Goal: Find contact information: Find contact information

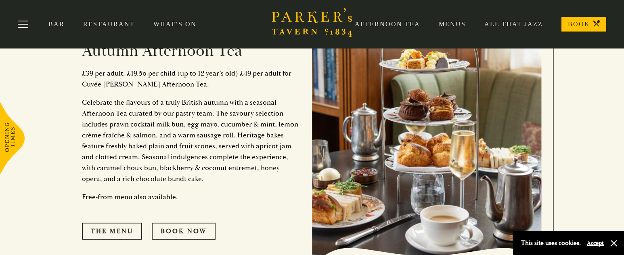
scroll to position [314, 0]
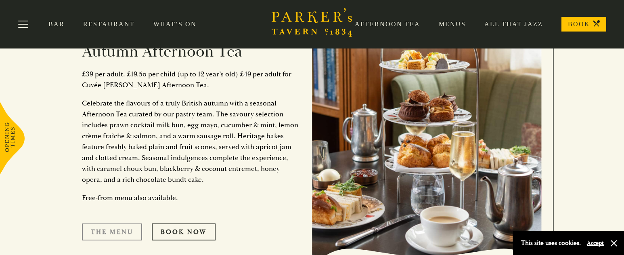
click at [113, 223] on link "The Menu" at bounding box center [112, 231] width 60 height 17
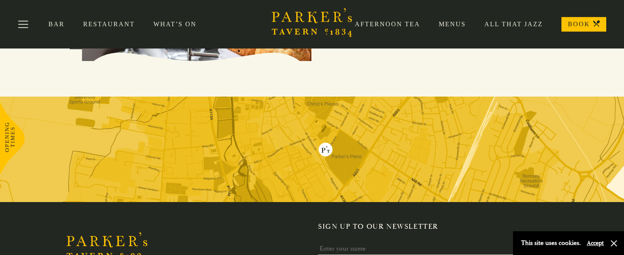
scroll to position [863, 0]
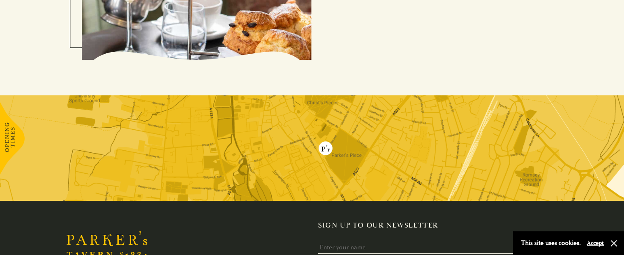
click at [308, 95] on img at bounding box center [312, 147] width 624 height 105
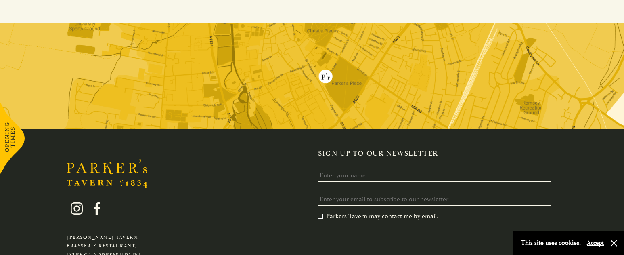
scroll to position [937, 0]
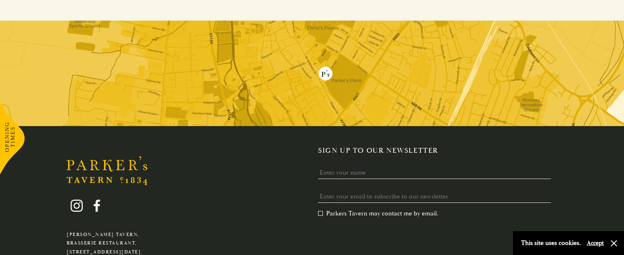
click at [11, 130] on icon at bounding box center [12, 138] width 25 height 73
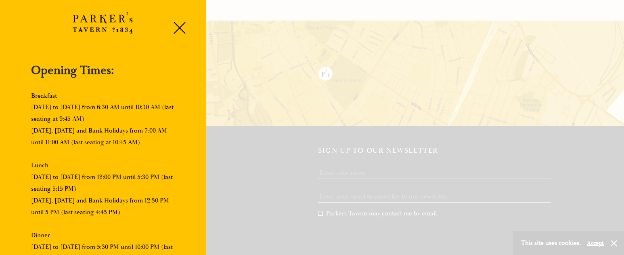
click at [214, 152] on div at bounding box center [312, 127] width 624 height 255
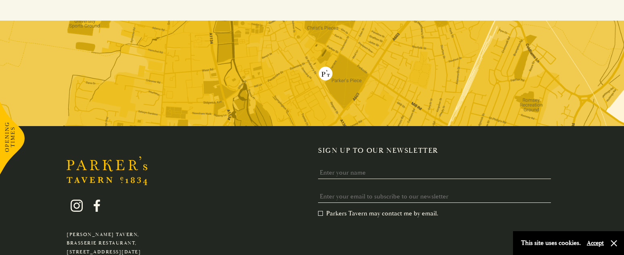
drag, startPoint x: 146, startPoint y: 188, endPoint x: 65, endPoint y: 185, distance: 80.3
click at [65, 187] on div "Parker's Tavern, Brasserie Restaurant, Regent Street, Cambridge, CB2 1AD hello@…" at bounding box center [117, 235] width 113 height 96
copy link "[EMAIL_ADDRESS][DOMAIN_NAME]"
